Goal: Check status: Check status

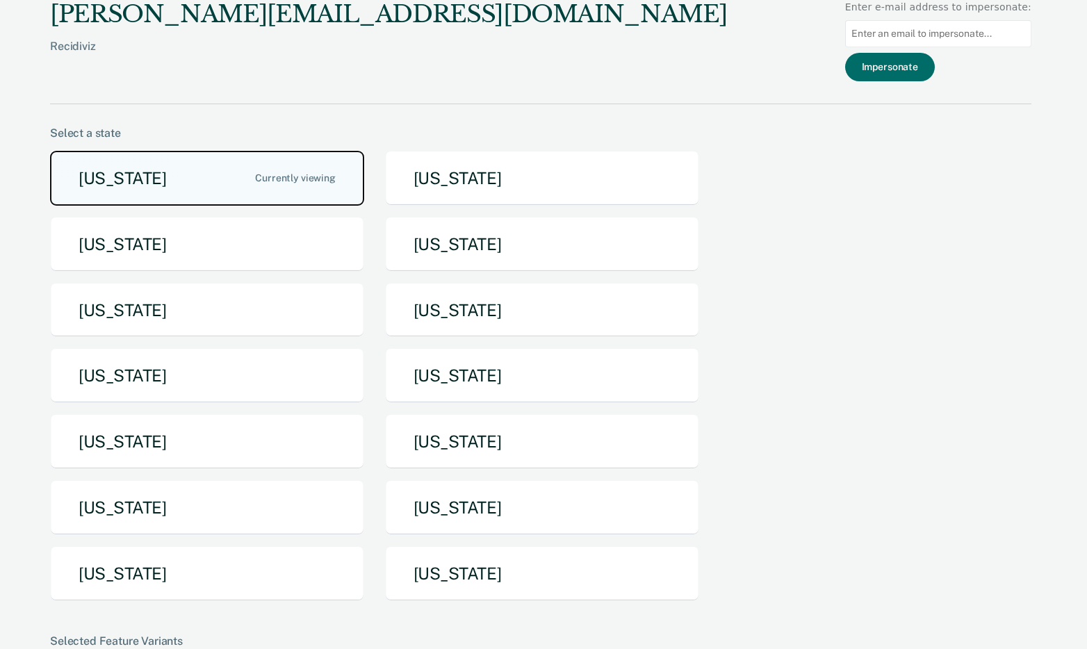
click at [194, 164] on button "[US_STATE]" at bounding box center [207, 178] width 314 height 55
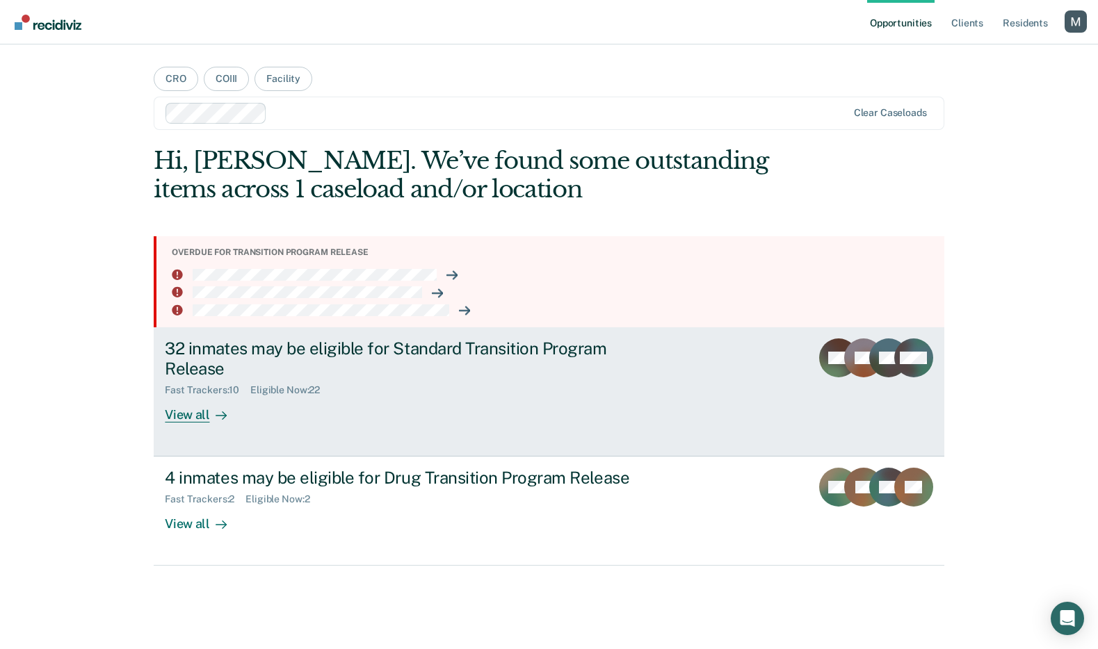
click at [202, 414] on div "View all" at bounding box center [204, 409] width 78 height 27
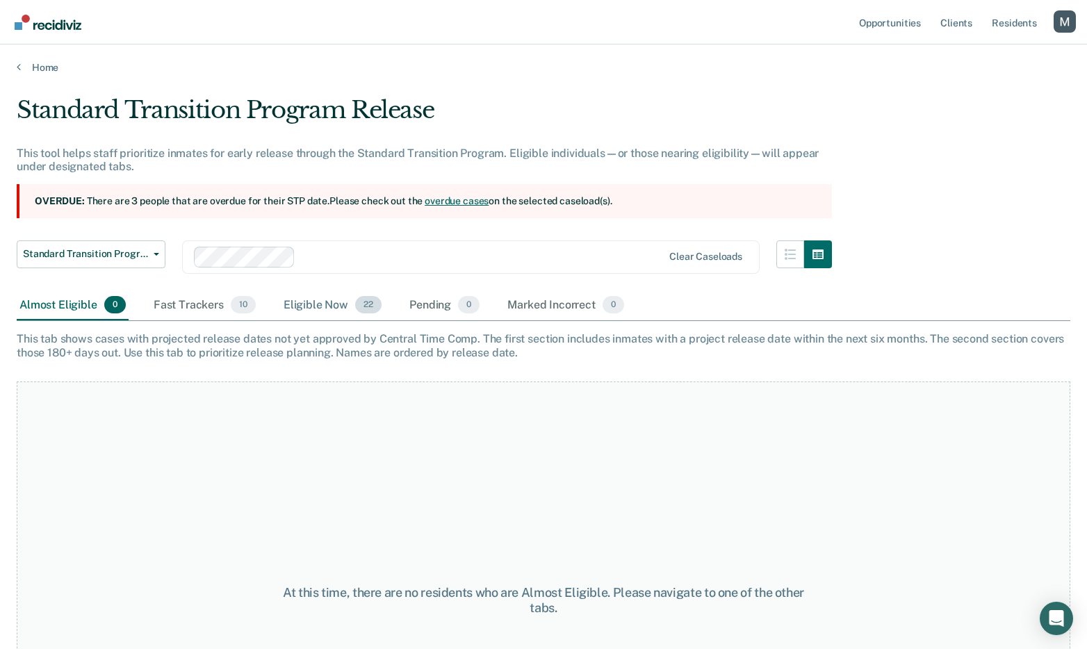
click at [324, 304] on div "Eligible Now 22" at bounding box center [333, 306] width 104 height 31
click at [323, 304] on div "Eligible Now 22" at bounding box center [333, 306] width 104 height 31
